Goal: Task Accomplishment & Management: Use online tool/utility

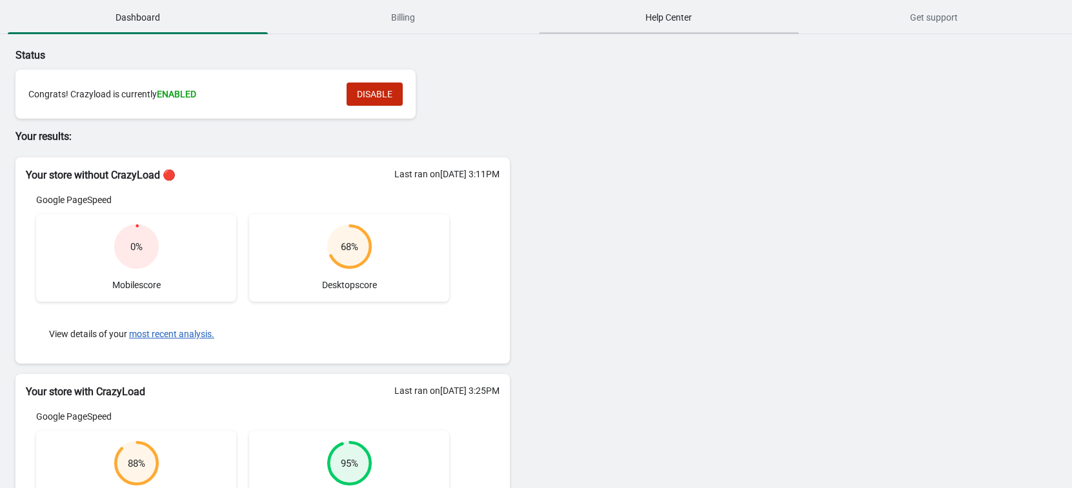
click at [723, 15] on span "Help Center" at bounding box center [669, 17] width 260 height 23
click at [985, 22] on span "Get support" at bounding box center [934, 17] width 260 height 23
click at [332, 274] on div "68 % Desktop score" at bounding box center [349, 258] width 200 height 88
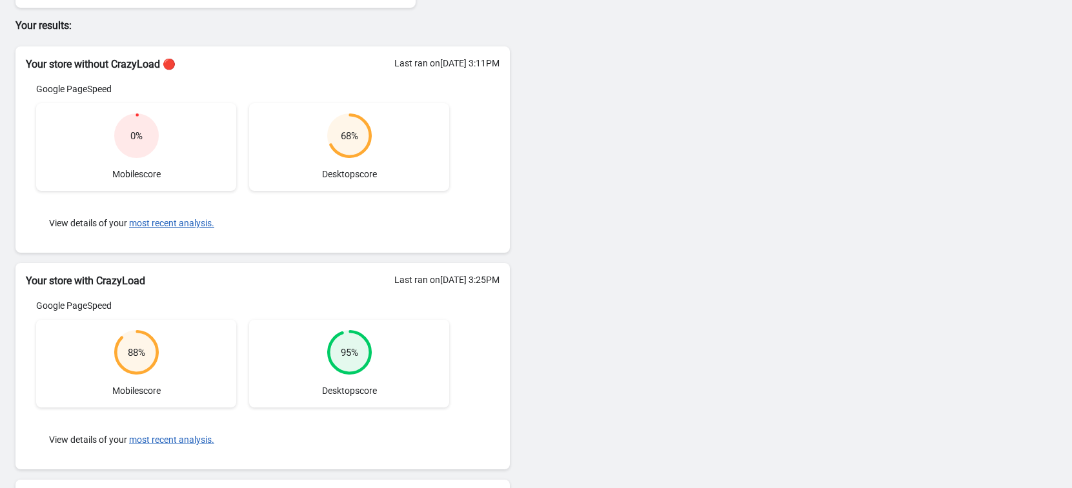
scroll to position [201, 0]
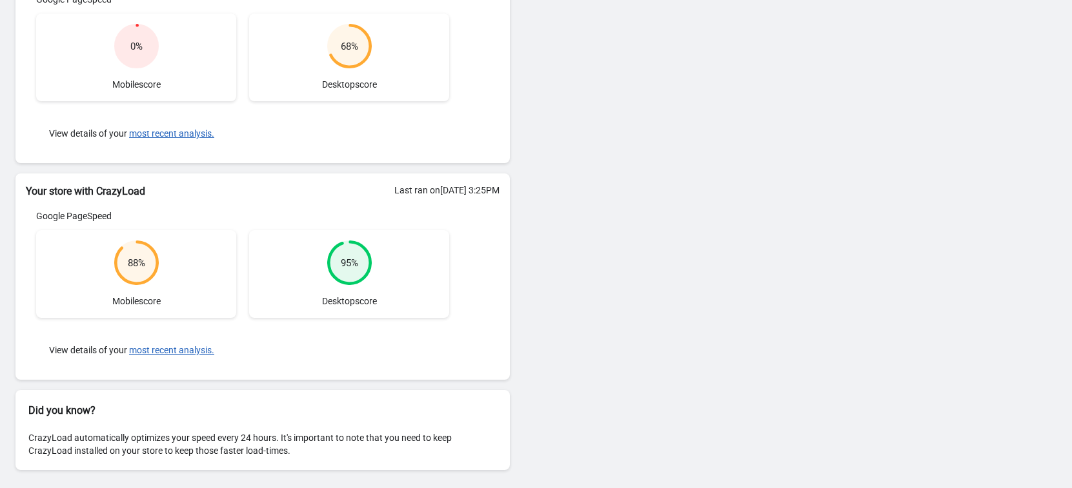
click at [101, 215] on div "Google PageSpeed" at bounding box center [242, 216] width 413 height 13
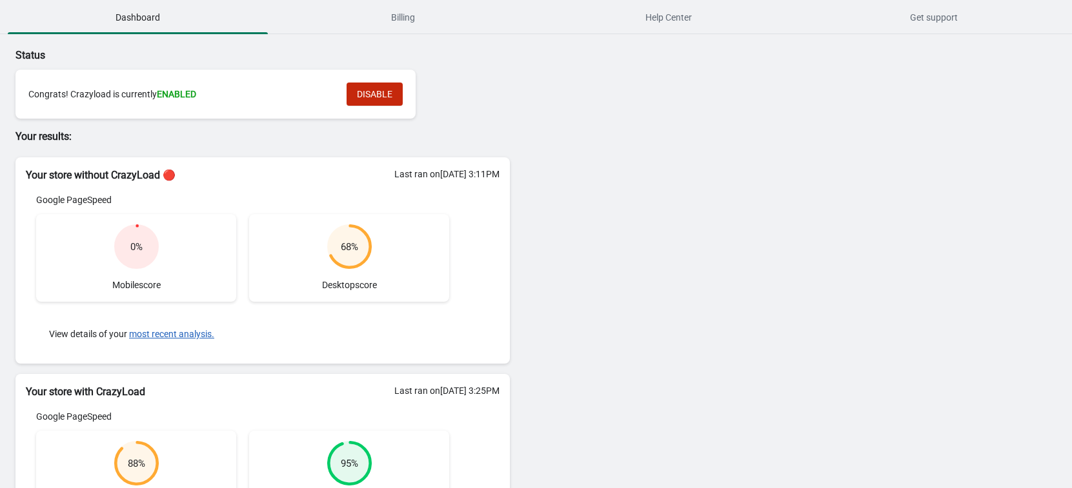
click at [425, 406] on div "Last ran on [DATE] 3:25PM Google PageSpeed 88 % Mobile score 95 % Desktop score…" at bounding box center [262, 490] width 494 height 181
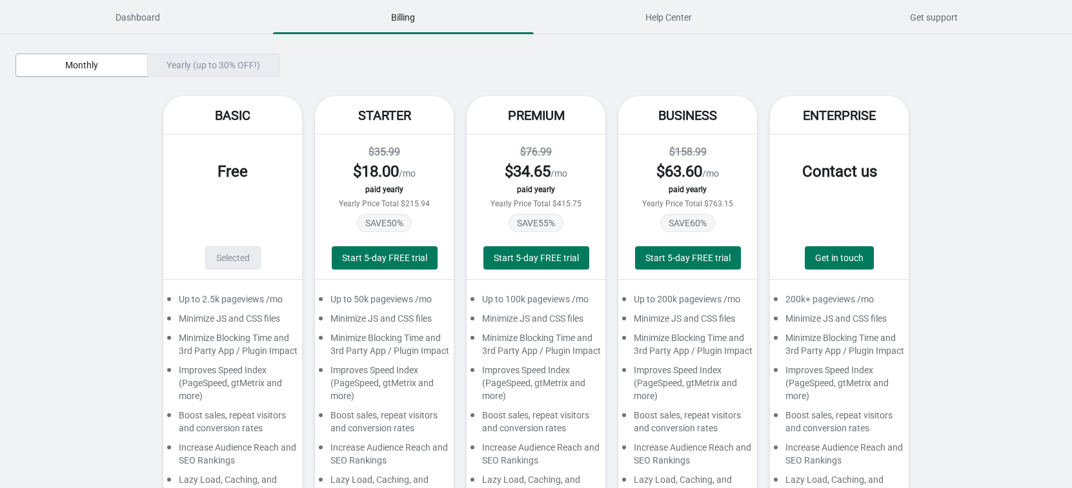
click at [551, 172] on div "$ 34.65 /mo" at bounding box center [535, 171] width 113 height 21
click at [680, 5] on button "Help Center" at bounding box center [668, 18] width 265 height 34
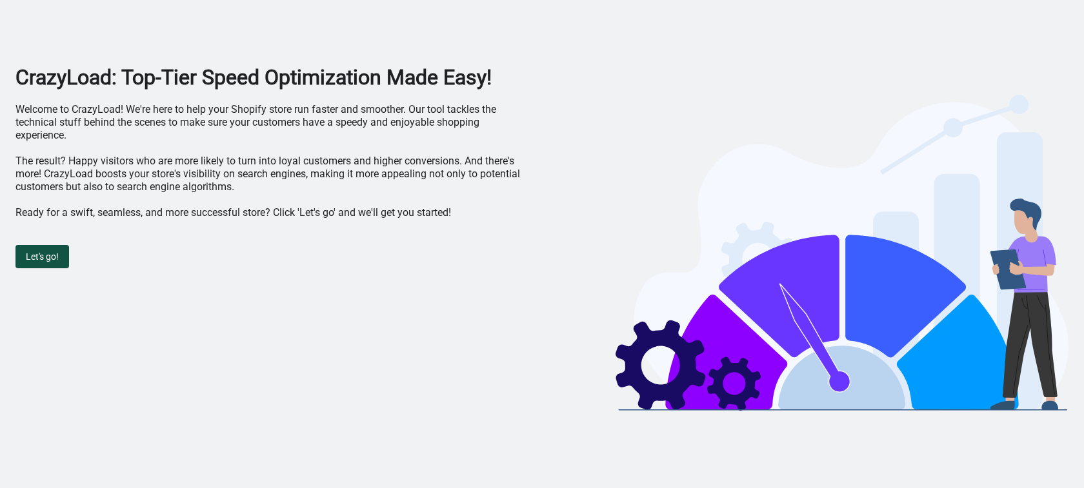
click at [54, 254] on span "Let's go!" at bounding box center [42, 257] width 33 height 10
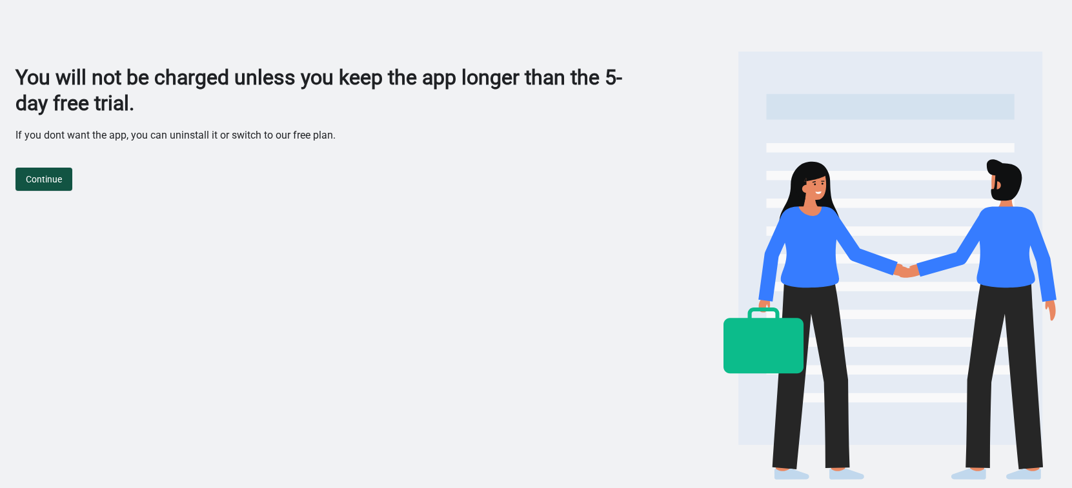
click at [48, 180] on span "Continue" at bounding box center [44, 179] width 36 height 10
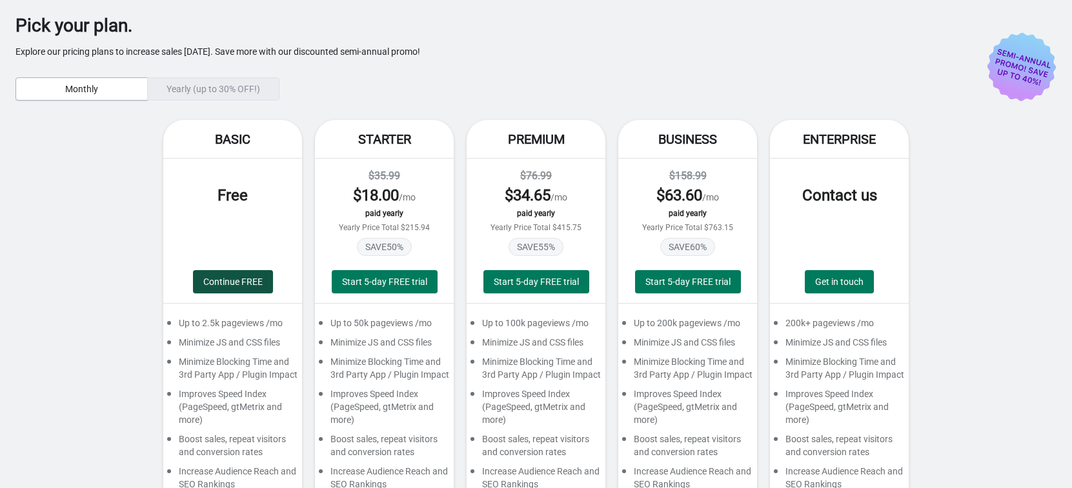
click at [215, 277] on span "Continue FREE" at bounding box center [232, 282] width 59 height 10
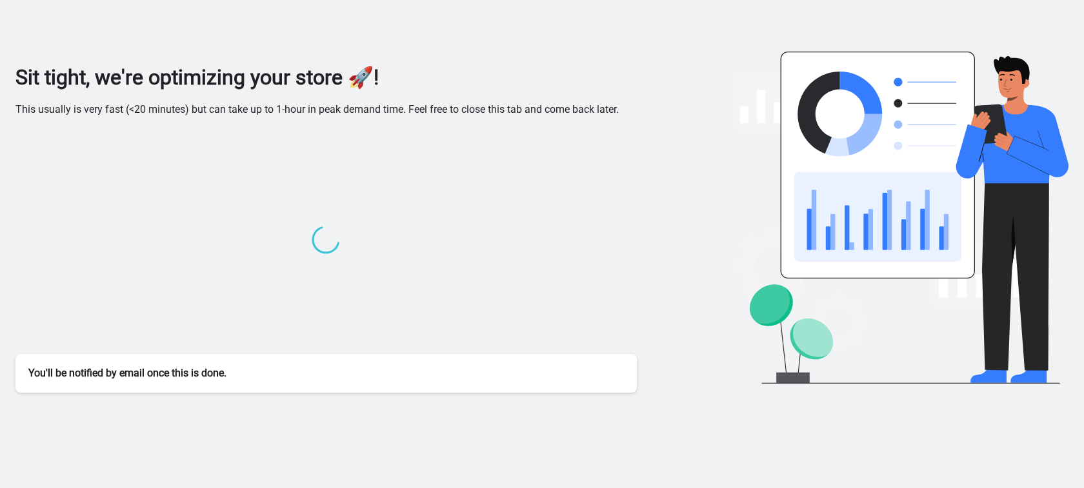
click at [480, 166] on div at bounding box center [325, 241] width 621 height 225
click at [317, 109] on p "This usually is very fast (<20 minutes) but can take up to 1-hour in peak deman…" at bounding box center [325, 109] width 621 height 13
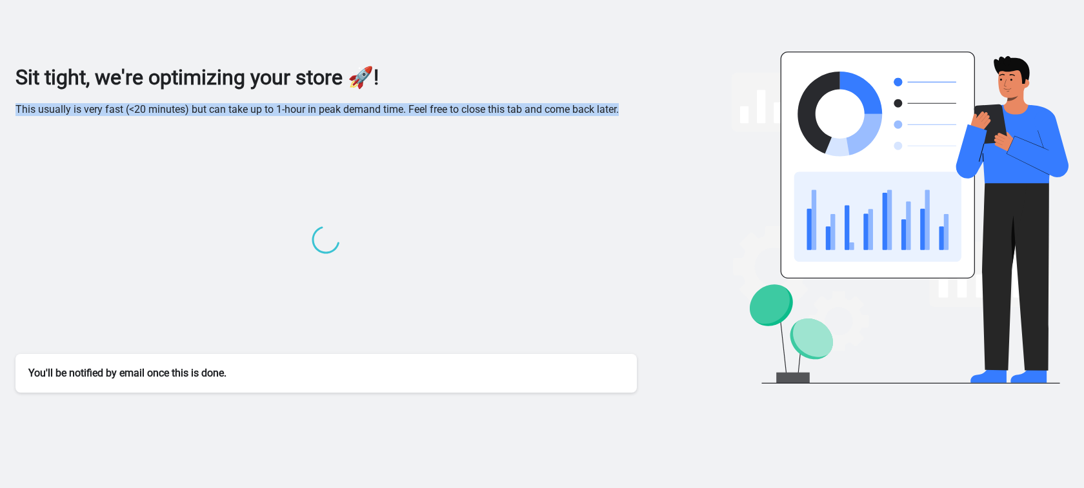
click at [317, 109] on p "This usually is very fast (<20 minutes) but can take up to 1-hour in peak deman…" at bounding box center [325, 109] width 621 height 13
click at [172, 332] on div at bounding box center [325, 241] width 621 height 225
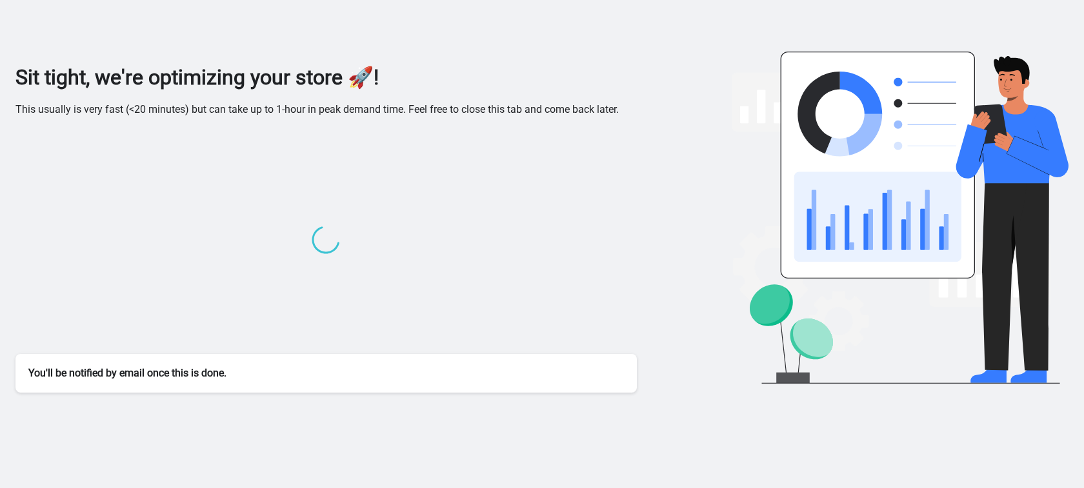
click at [172, 332] on div at bounding box center [325, 241] width 621 height 225
click at [245, 286] on div at bounding box center [325, 241] width 621 height 225
click at [447, 115] on p "This usually is very fast (<20 minutes) but can take up to 1-hour in peak deman…" at bounding box center [325, 109] width 621 height 13
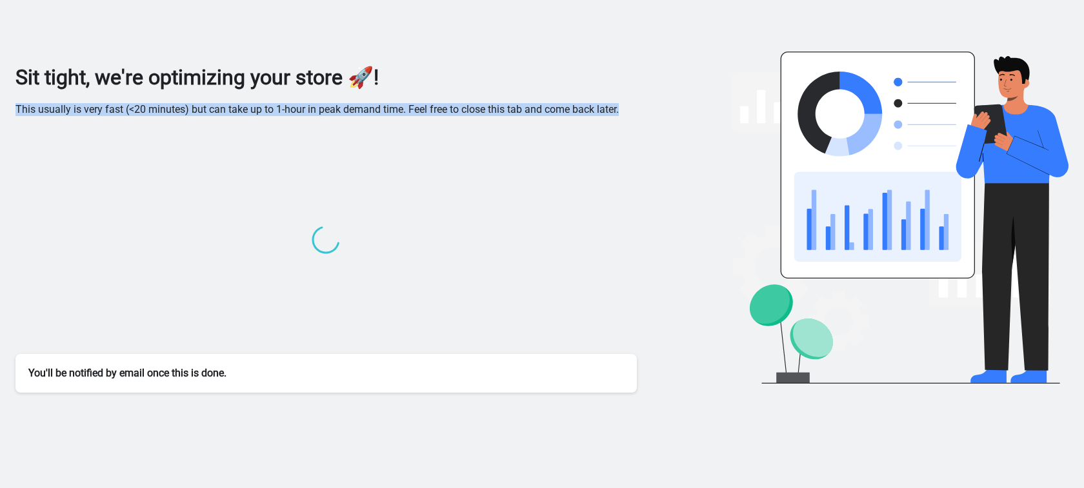
click at [447, 115] on p "This usually is very fast (<20 minutes) but can take up to 1-hour in peak deman…" at bounding box center [325, 109] width 621 height 13
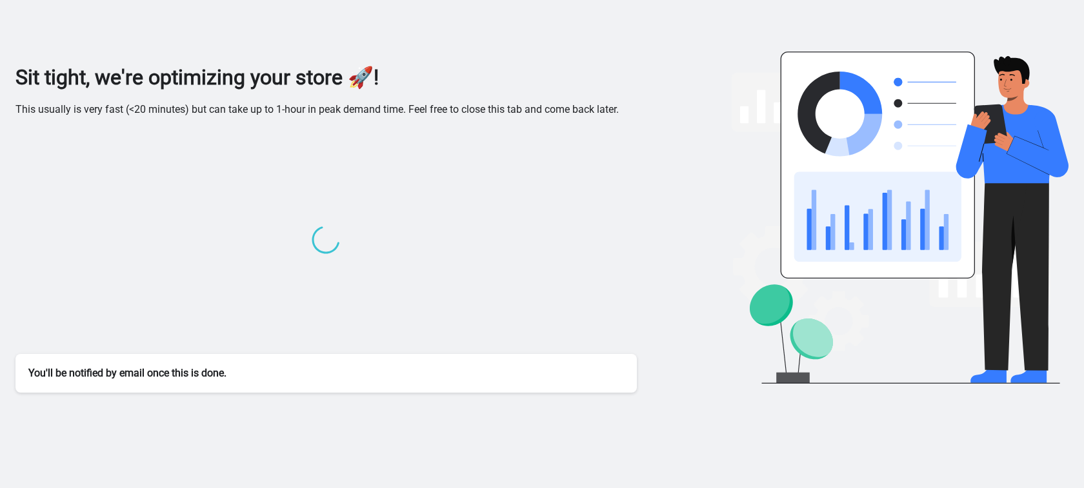
click at [376, 71] on h1 "Sit tight, we're optimizing your store 🚀!" at bounding box center [325, 78] width 621 height 26
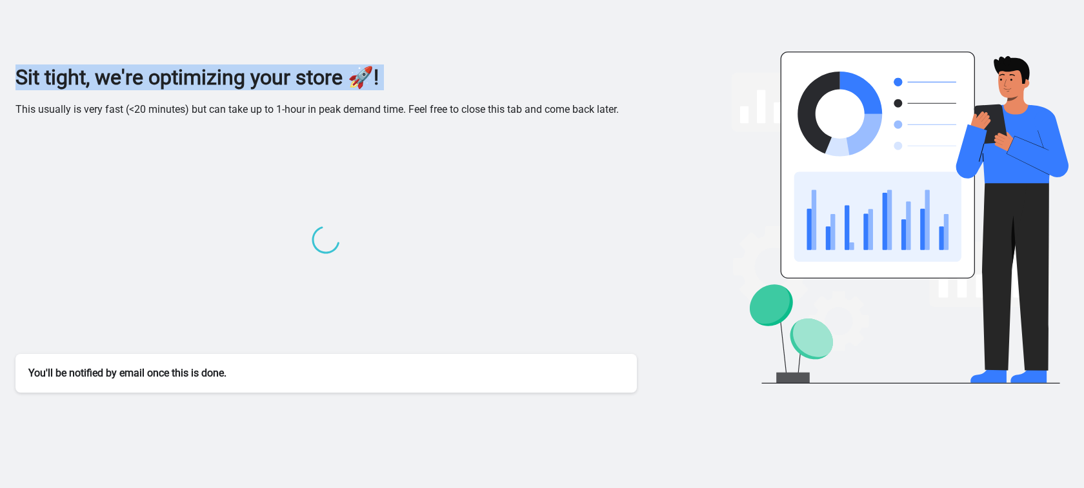
click at [376, 71] on h1 "Sit tight, we're optimizing your store 🚀!" at bounding box center [325, 78] width 621 height 26
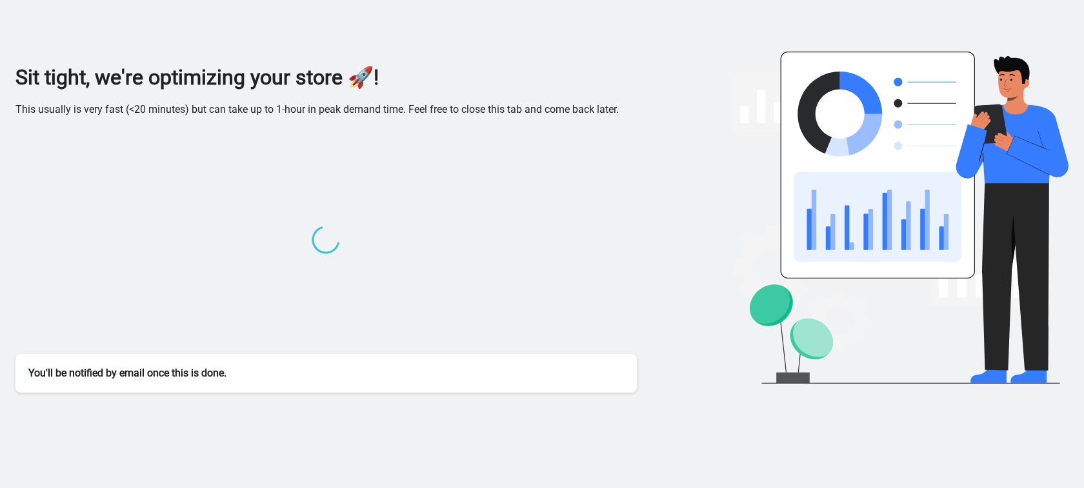
click at [361, 85] on h1 "Sit tight, we're optimizing your store 🚀!" at bounding box center [325, 78] width 621 height 26
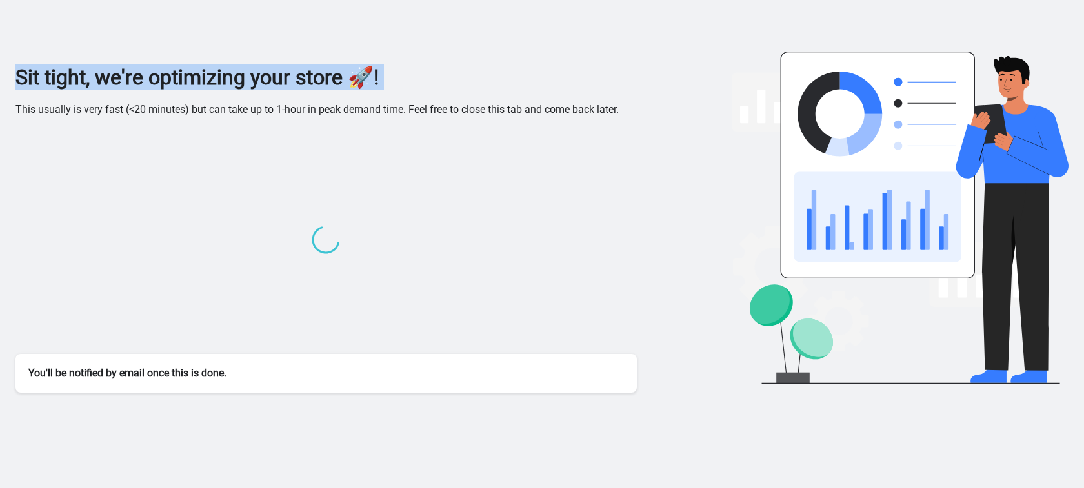
click at [361, 85] on h1 "Sit tight, we're optimizing your store 🚀!" at bounding box center [325, 78] width 621 height 26
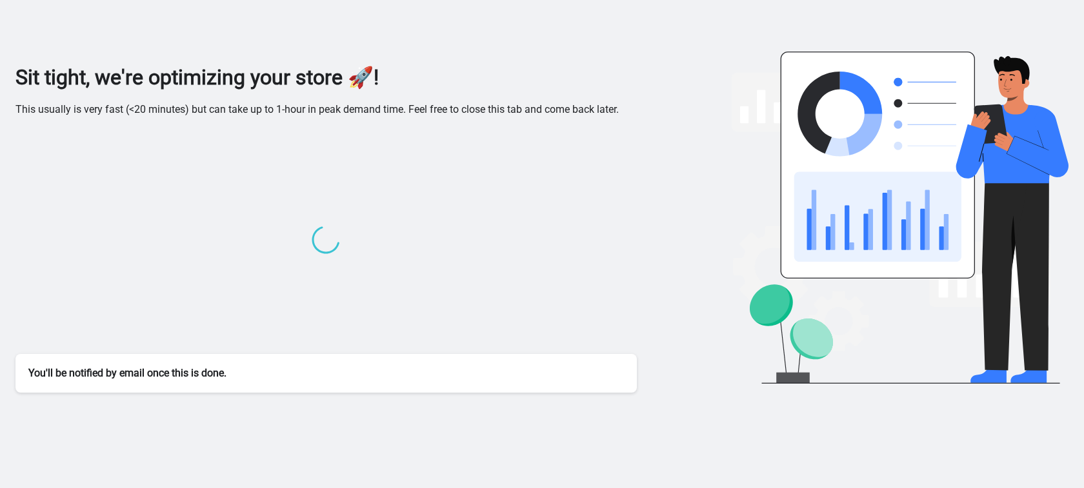
click at [336, 85] on h1 "Sit tight, we're optimizing your store 🚀!" at bounding box center [325, 78] width 621 height 26
click at [20, 80] on h1 "Sit tight, we're optimizing your store 🚀!" at bounding box center [325, 78] width 621 height 26
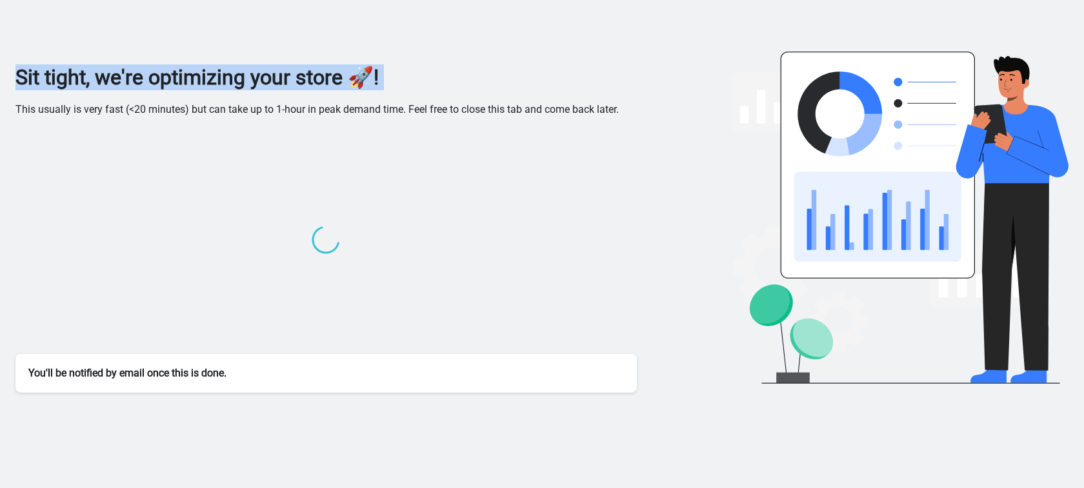
click at [20, 80] on h1 "Sit tight, we're optimizing your store 🚀!" at bounding box center [325, 78] width 621 height 26
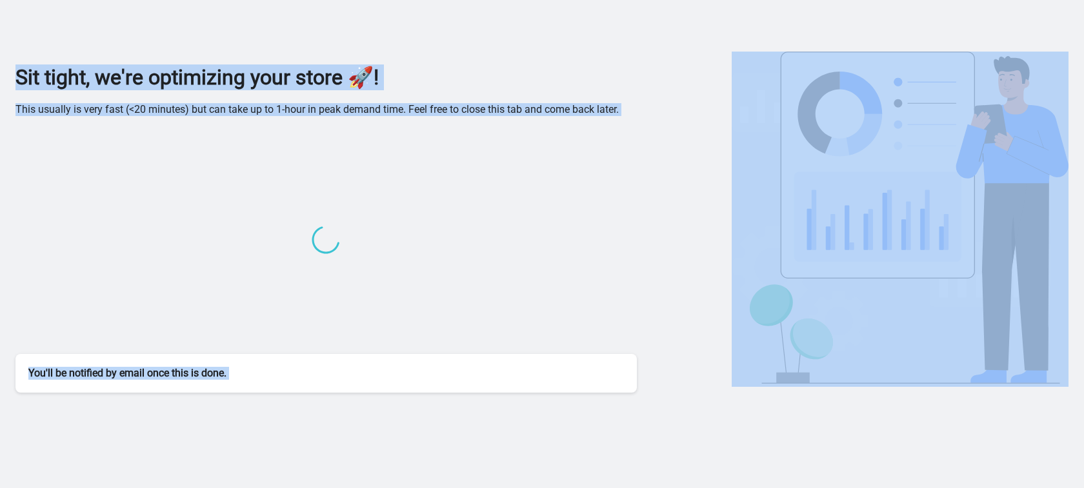
drag, startPoint x: 15, startPoint y: 80, endPoint x: 719, endPoint y: 66, distance: 704.1
click at [719, 66] on div "Sit tight, we're optimizing your store 🚀! This usually is very fast (<20 minute…" at bounding box center [542, 199] width 1084 height 398
click at [443, 46] on div "Sit tight, we're optimizing your store 🚀! This usually is very fast (<20 minute…" at bounding box center [541, 199] width 1053 height 398
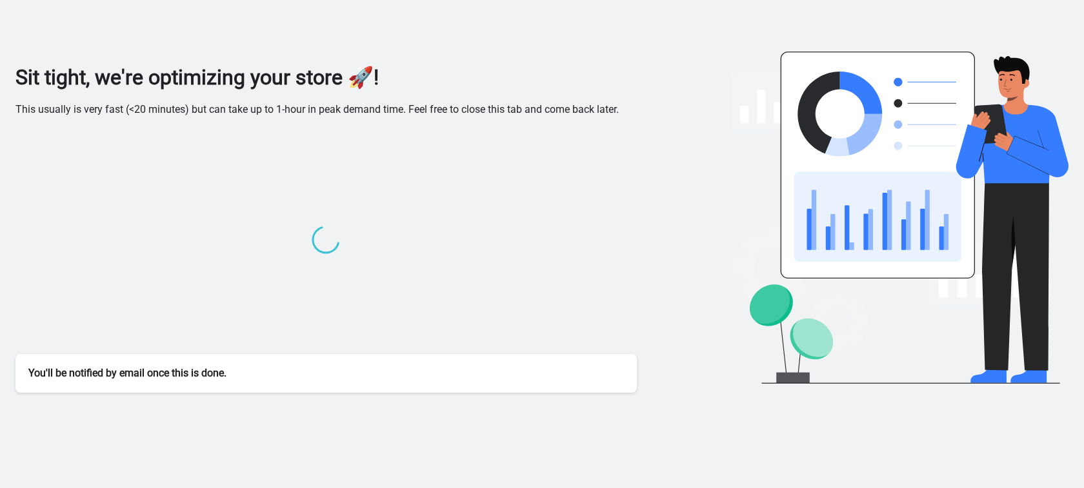
click at [357, 117] on div "Sit tight, we're optimizing your store 🚀! This usually is very fast (<20 minute…" at bounding box center [325, 229] width 621 height 328
click at [336, 112] on p "This usually is very fast (<20 minutes) but can take up to 1-hour in peak deman…" at bounding box center [325, 109] width 621 height 13
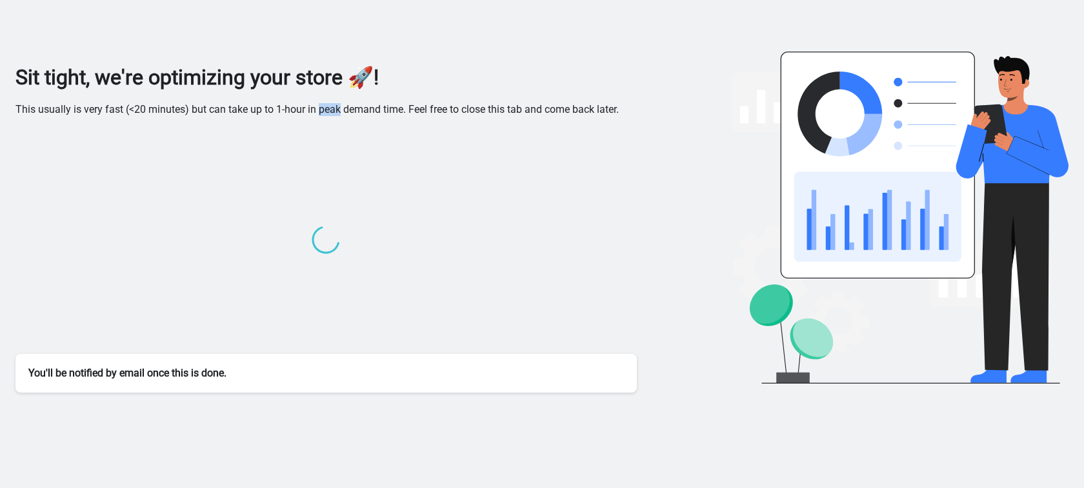
click at [336, 112] on p "This usually is very fast (<20 minutes) but can take up to 1-hour in peak deman…" at bounding box center [325, 109] width 621 height 13
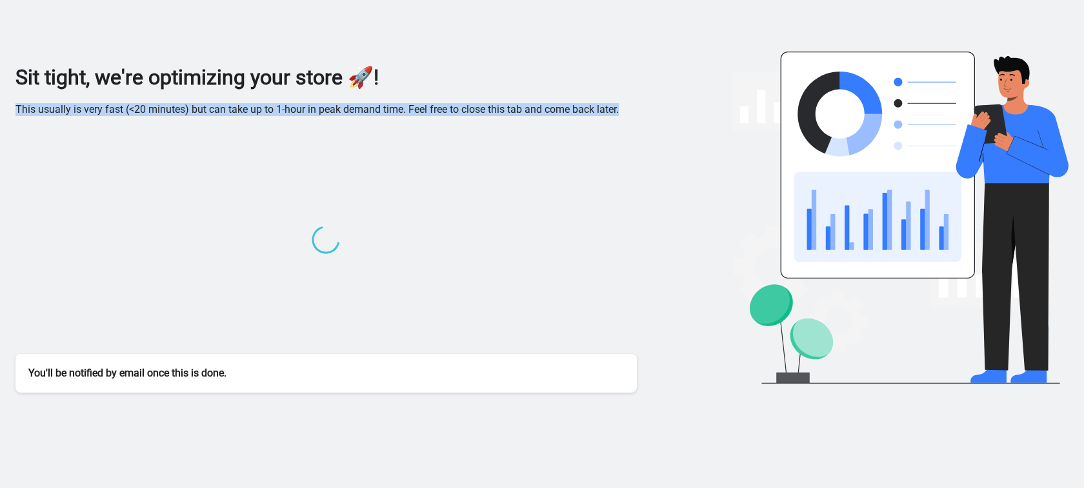
click at [336, 112] on p "This usually is very fast (<20 minutes) but can take up to 1-hour in peak deman…" at bounding box center [325, 109] width 621 height 13
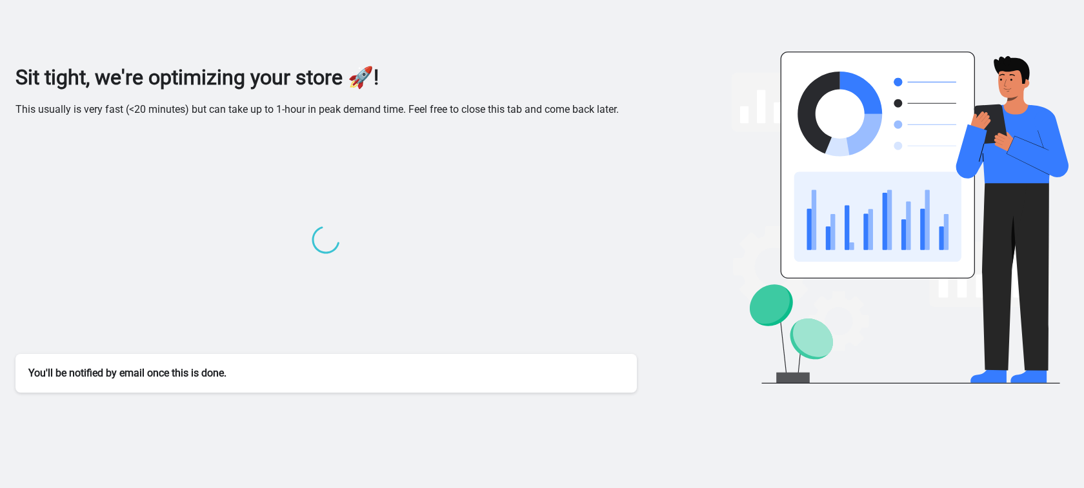
click at [221, 376] on div "You'll be notified by email once this is done." at bounding box center [325, 373] width 621 height 39
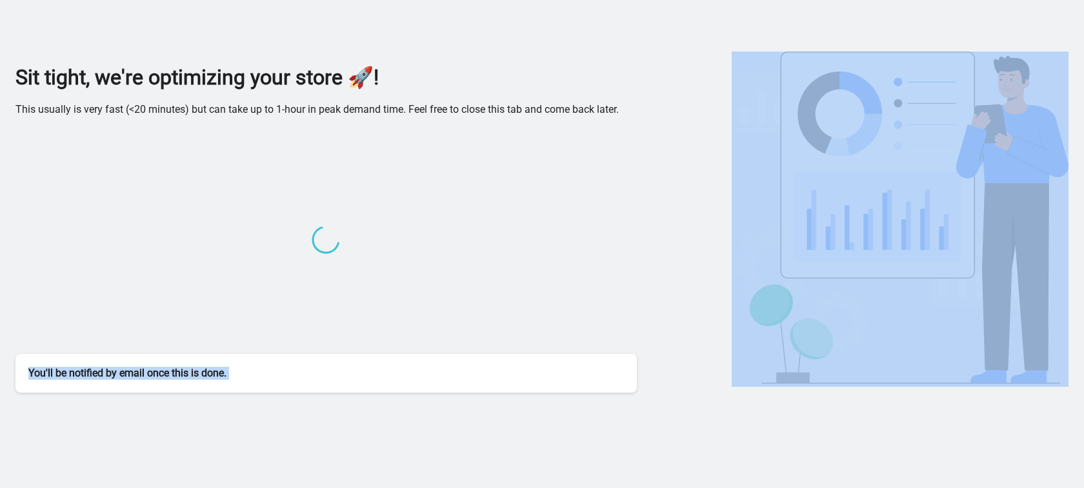
click at [221, 376] on div "You'll be notified by email once this is done." at bounding box center [325, 373] width 621 height 39
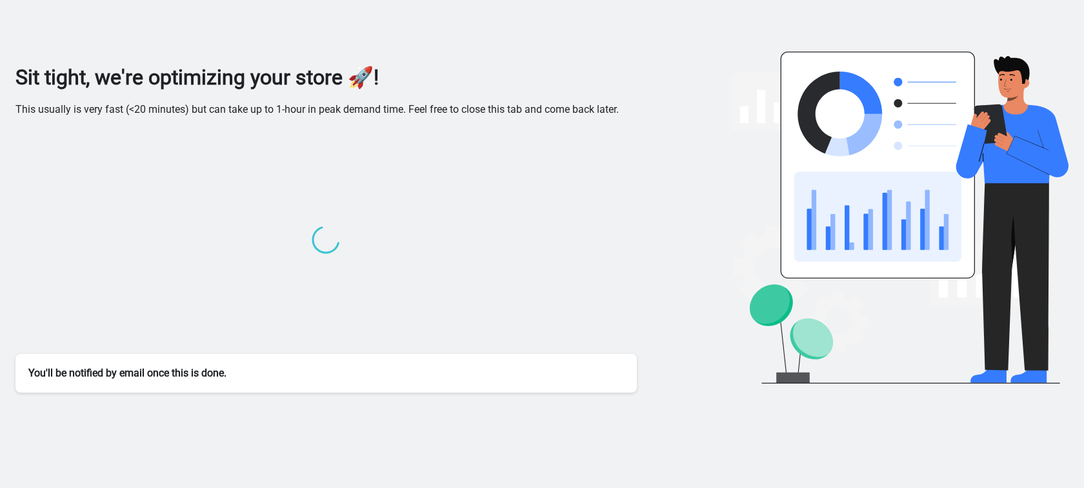
click at [95, 278] on div at bounding box center [325, 241] width 621 height 225
click at [309, 112] on p "This usually is very fast (<20 minutes) but can take up to 1-hour in peak deman…" at bounding box center [325, 109] width 621 height 13
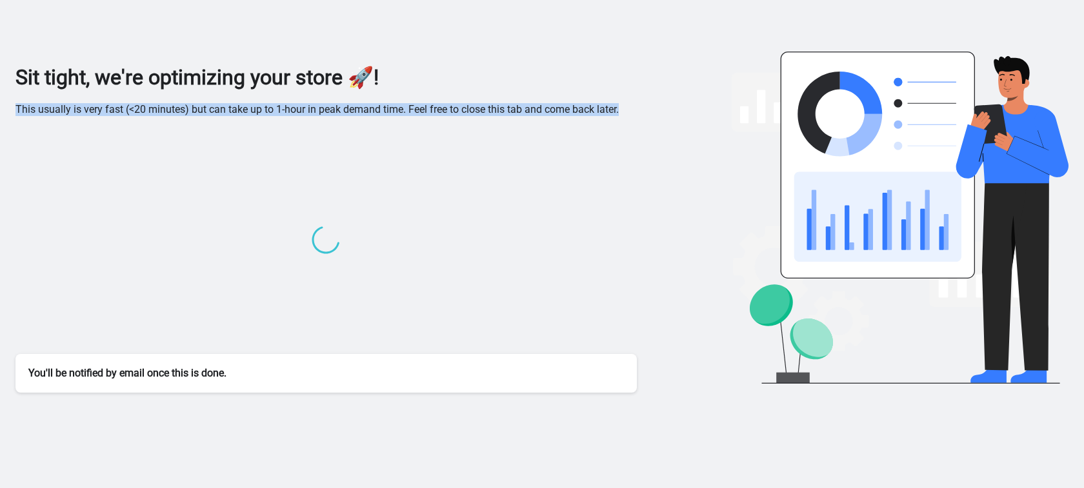
click at [309, 112] on p "This usually is very fast (<20 minutes) but can take up to 1-hour in peak deman…" at bounding box center [325, 109] width 621 height 13
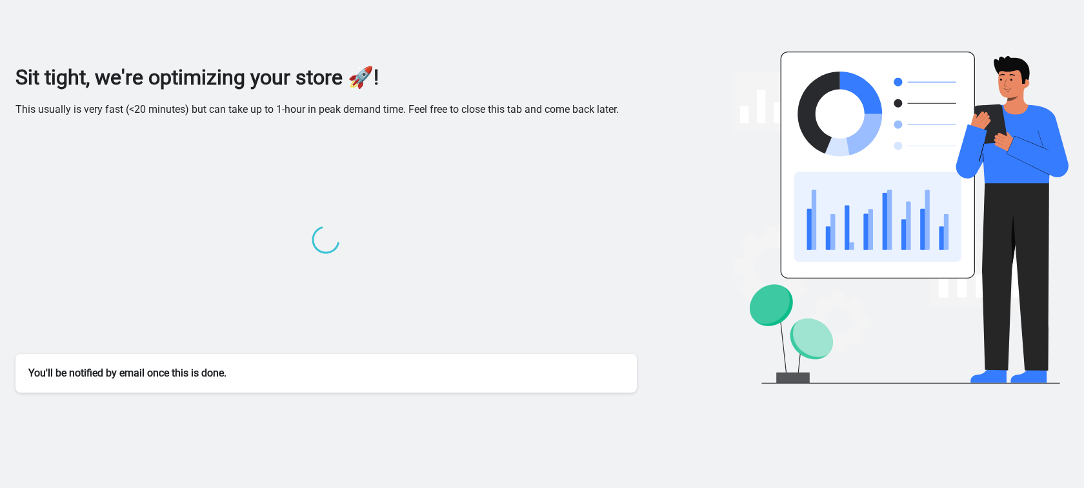
click at [265, 73] on h1 "Sit tight, we're optimizing your store 🚀!" at bounding box center [325, 78] width 621 height 26
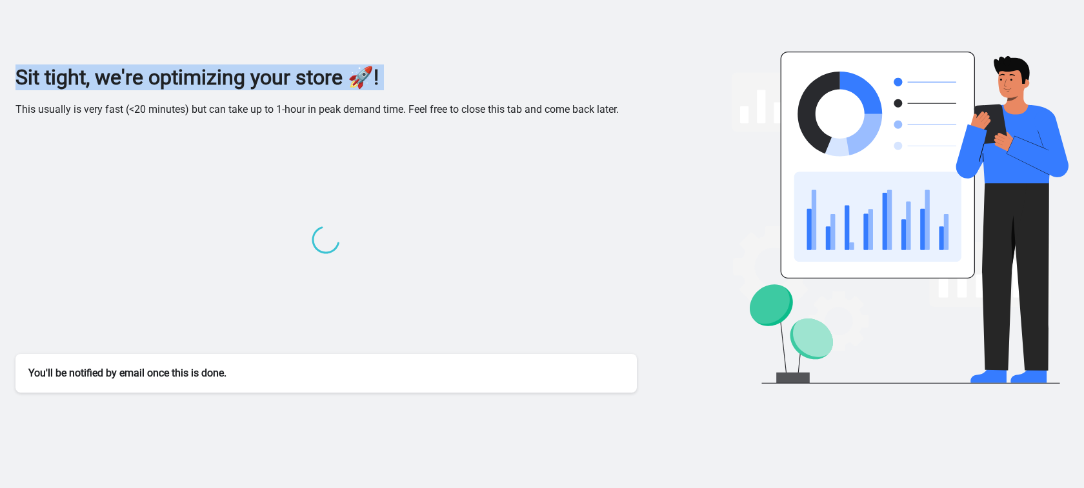
click at [265, 73] on h1 "Sit tight, we're optimizing your store 🚀!" at bounding box center [325, 78] width 621 height 26
click at [379, 71] on h1 "Sit tight, we're optimizing your store 🚀!" at bounding box center [325, 78] width 621 height 26
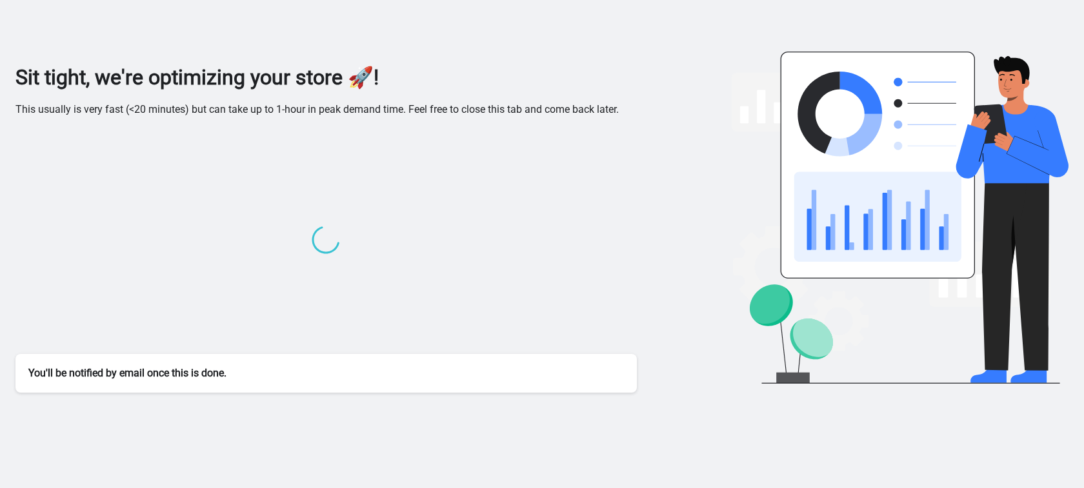
click at [379, 71] on h1 "Sit tight, we're optimizing your store 🚀!" at bounding box center [325, 78] width 621 height 26
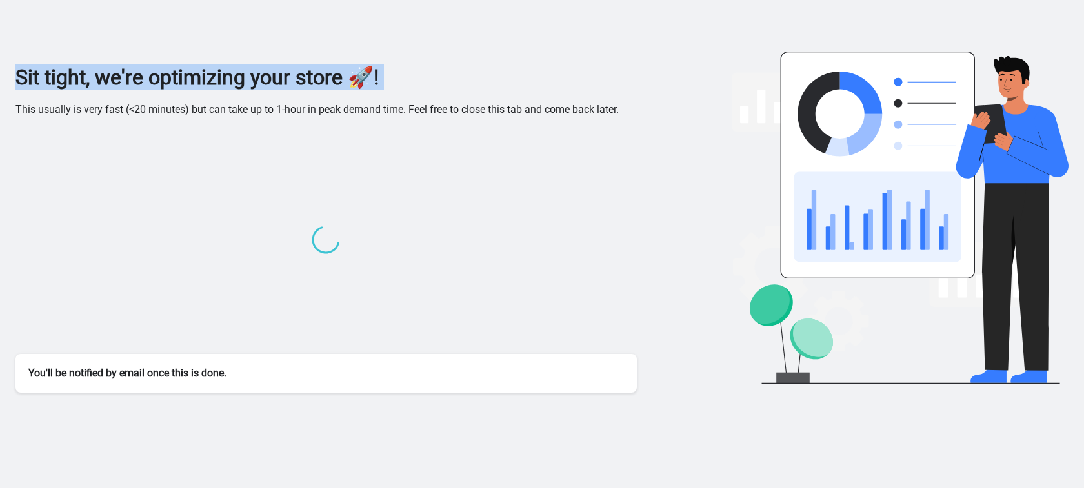
click at [379, 71] on h1 "Sit tight, we're optimizing your store 🚀!" at bounding box center [325, 78] width 621 height 26
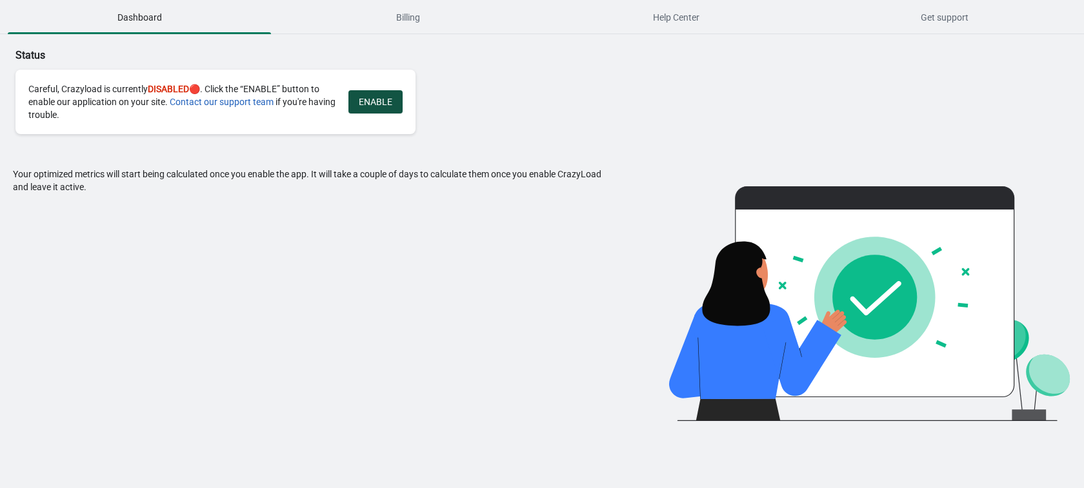
click at [381, 106] on span "ENABLE" at bounding box center [376, 102] width 34 height 10
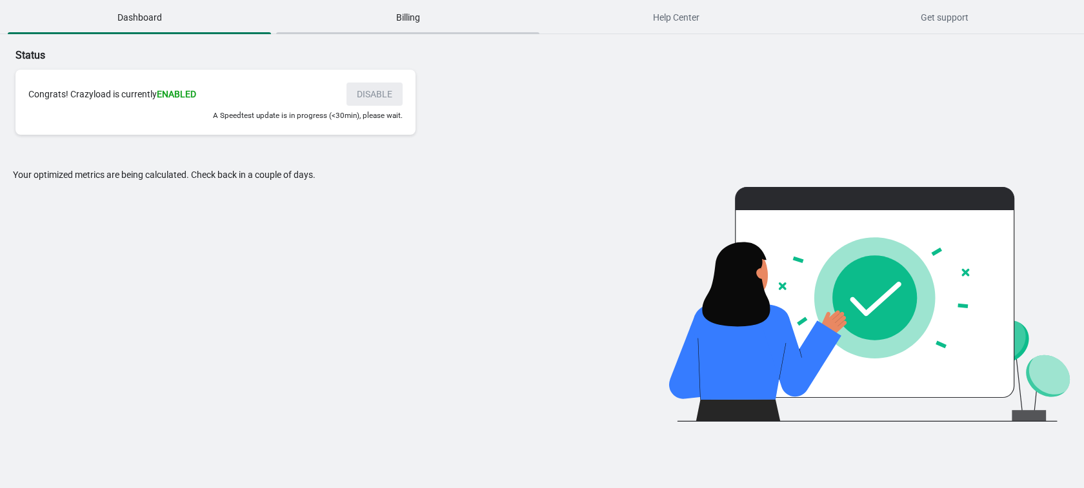
click at [403, 17] on span "Billing" at bounding box center [407, 17] width 263 height 23
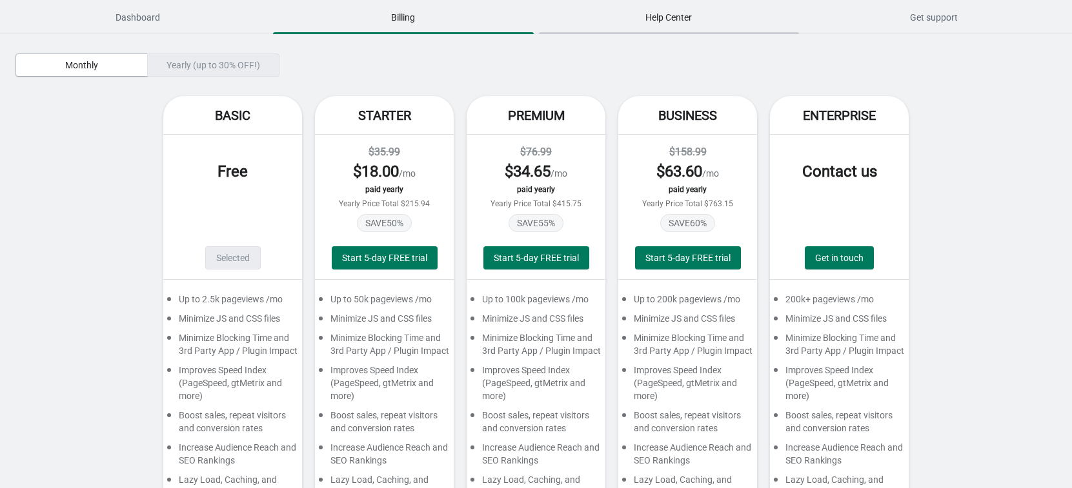
click at [676, 11] on span "Help Center" at bounding box center [669, 17] width 260 height 23
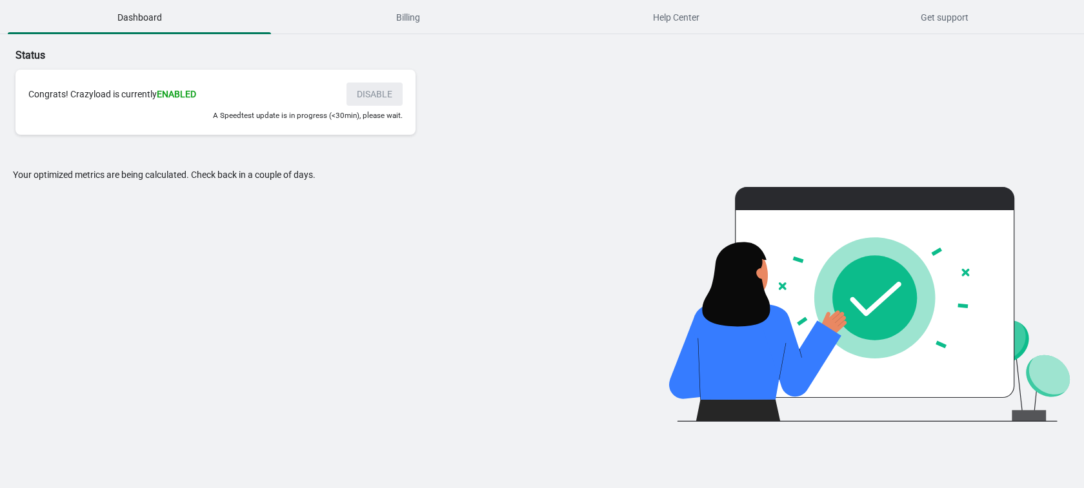
click at [157, 265] on div "Your optimized metrics are being calculated. Check back in a couple of days." at bounding box center [314, 295] width 603 height 254
click at [523, 312] on div "Your optimized metrics are being calculated. Check back in a couple of days." at bounding box center [314, 295] width 603 height 254
click at [243, 125] on div "Congrats! Crazyload is currently ENABLED DISABLE A Speedtest update is in progr…" at bounding box center [215, 102] width 400 height 65
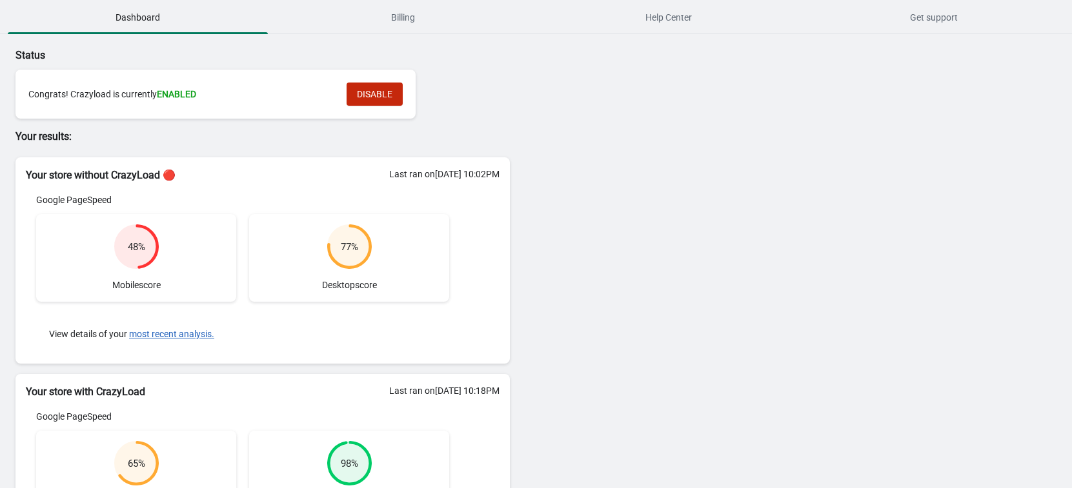
click at [173, 279] on div "48 % Mobile score" at bounding box center [136, 258] width 200 height 88
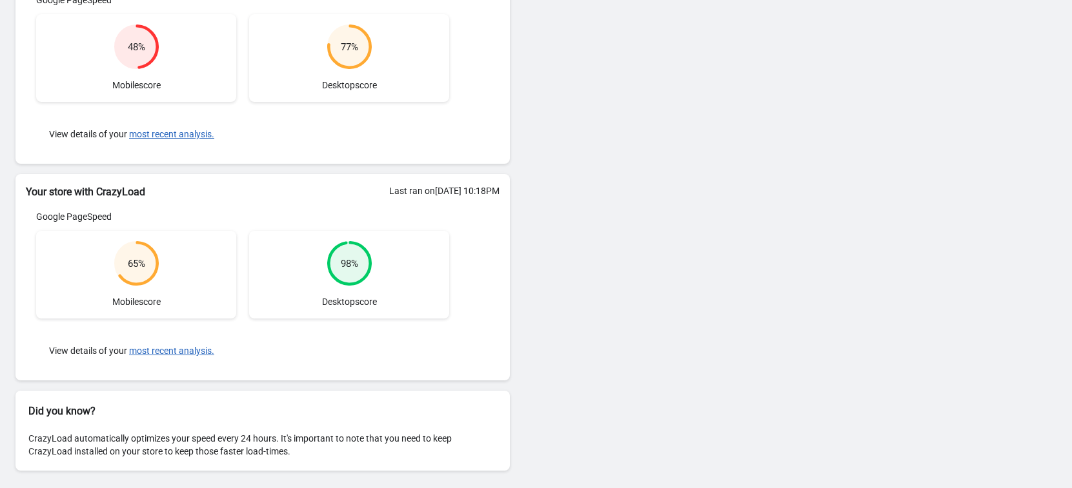
scroll to position [201, 0]
click at [739, 288] on div "Status Congrats! Crazyload is currently ENABLED DISABLE Your results: Your stor…" at bounding box center [536, 161] width 1072 height 655
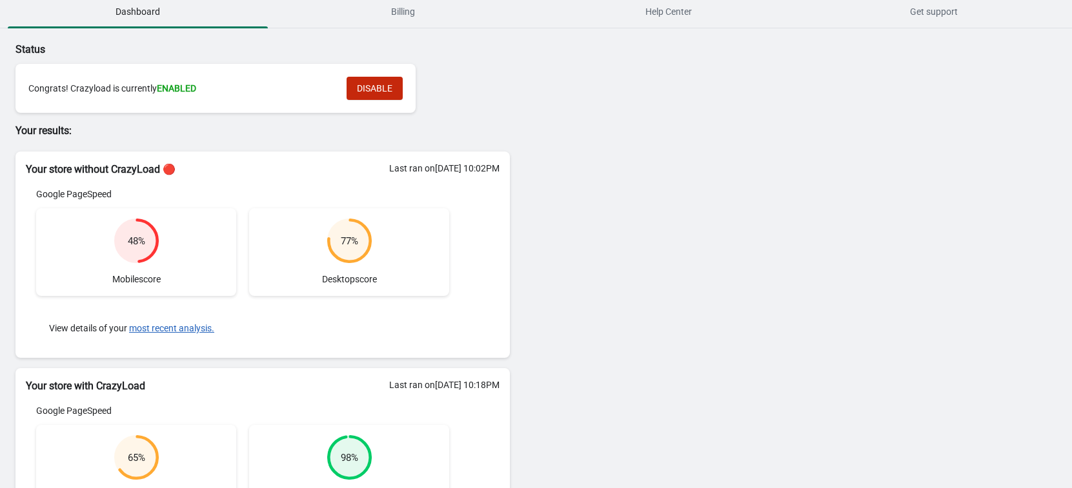
scroll to position [0, 0]
